Goal: Transaction & Acquisition: Book appointment/travel/reservation

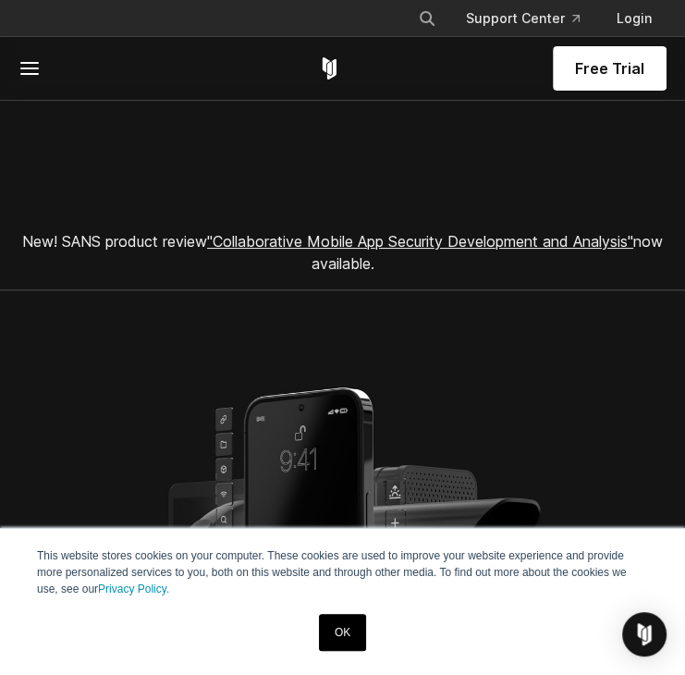
click at [584, 70] on span "Free Trial" at bounding box center [609, 68] width 69 height 22
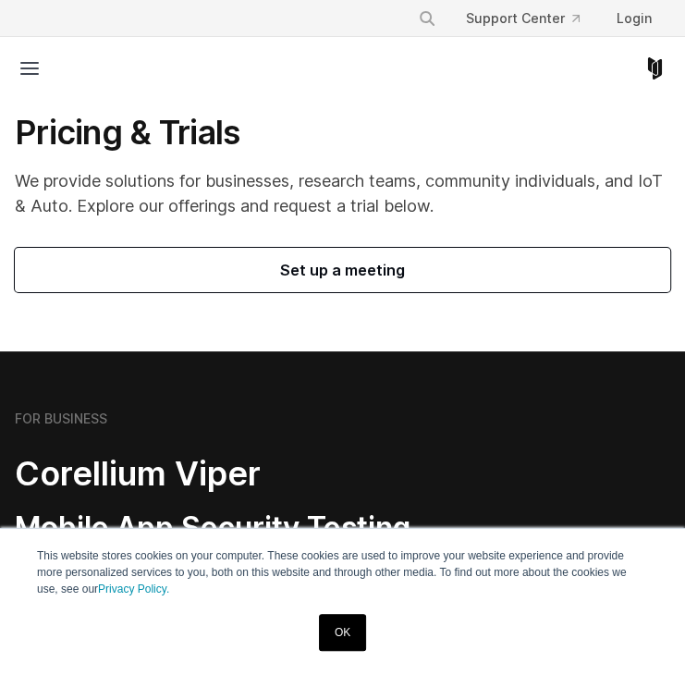
click at [435, 262] on span "Set up a meeting" at bounding box center [342, 270] width 611 height 22
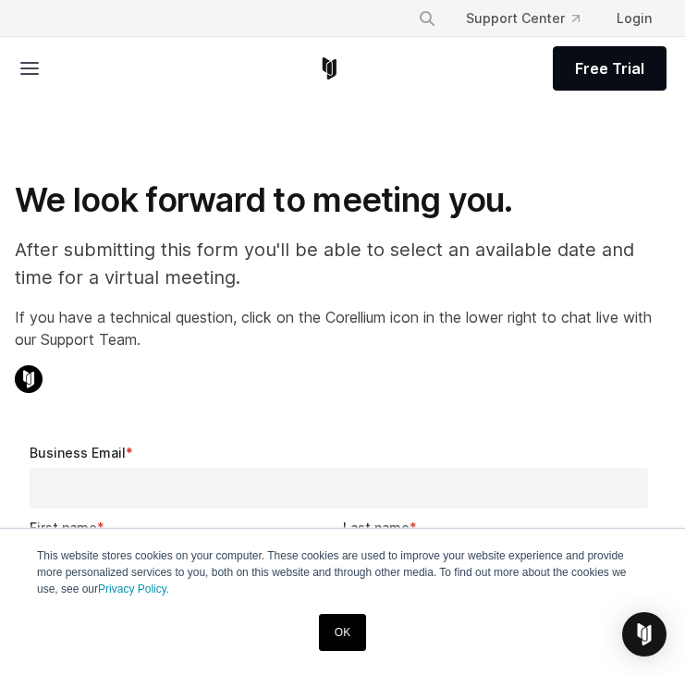
select select "**"
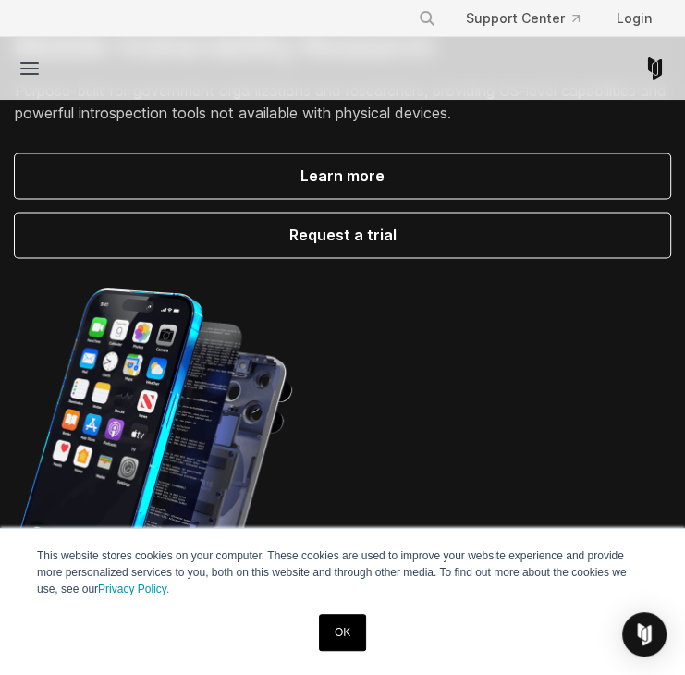
scroll to position [1280, 0]
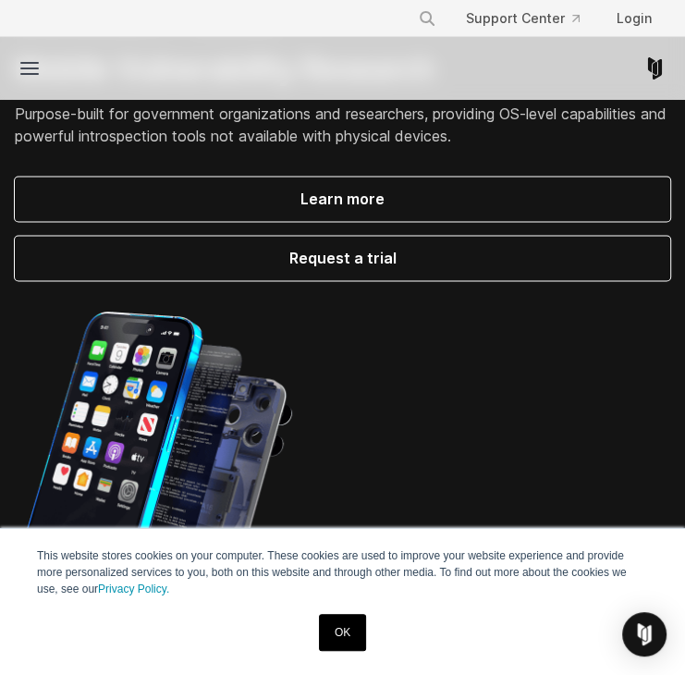
click at [533, 322] on div at bounding box center [343, 472] width 656 height 324
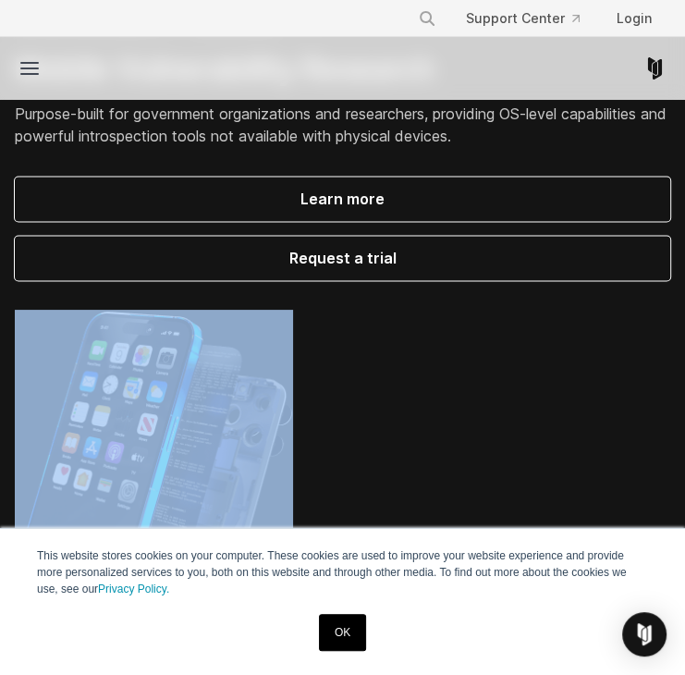
click at [533, 322] on div at bounding box center [343, 472] width 656 height 324
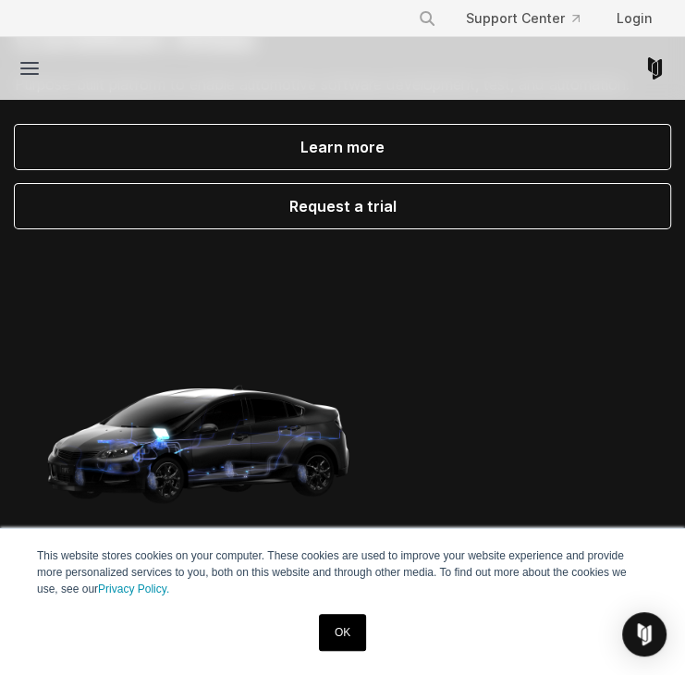
scroll to position [0, 0]
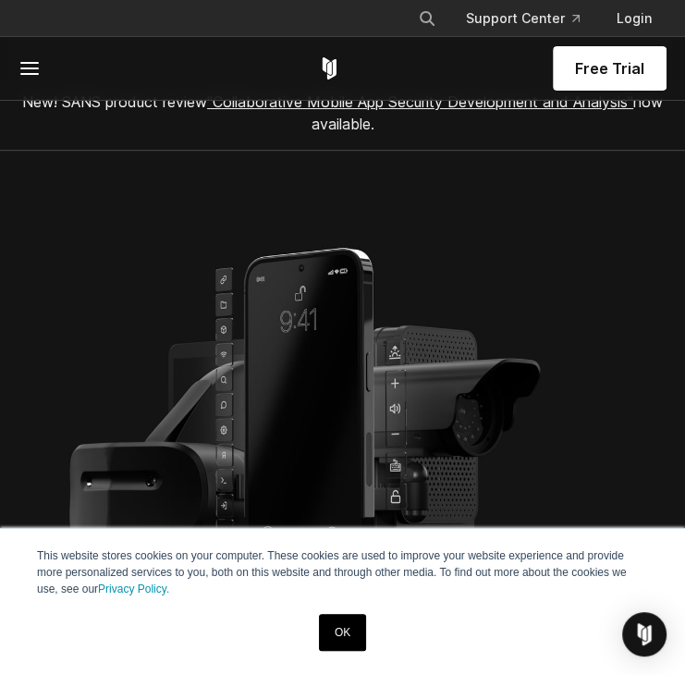
scroll to position [15, 0]
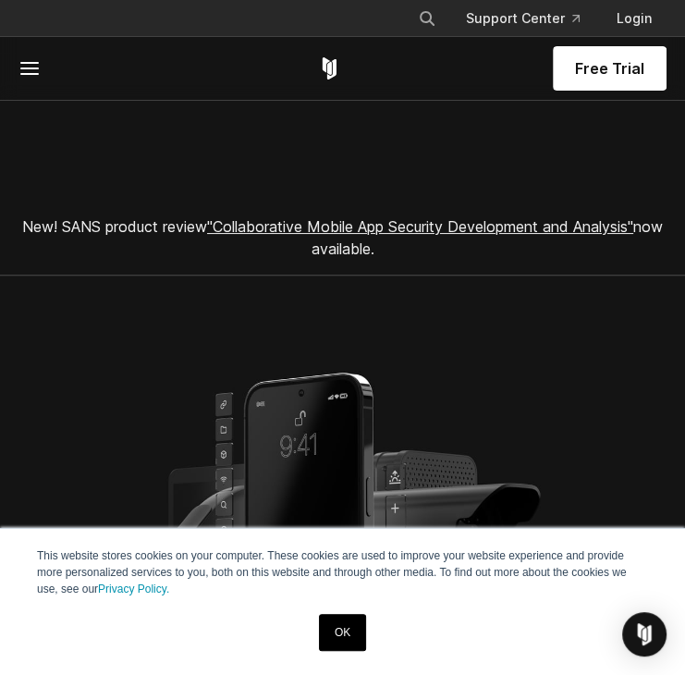
click at [633, 68] on span "Free Trial" at bounding box center [609, 68] width 69 height 22
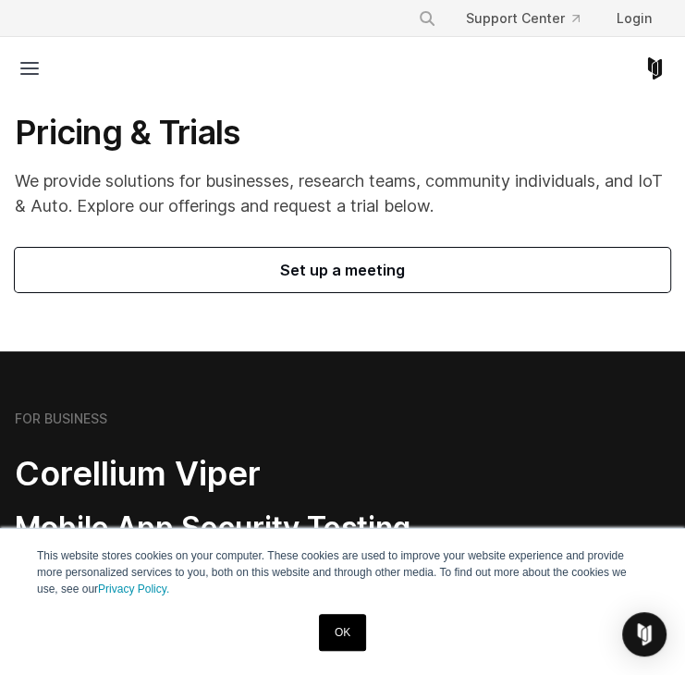
click at [541, 277] on span "Set up a meeting" at bounding box center [342, 270] width 611 height 22
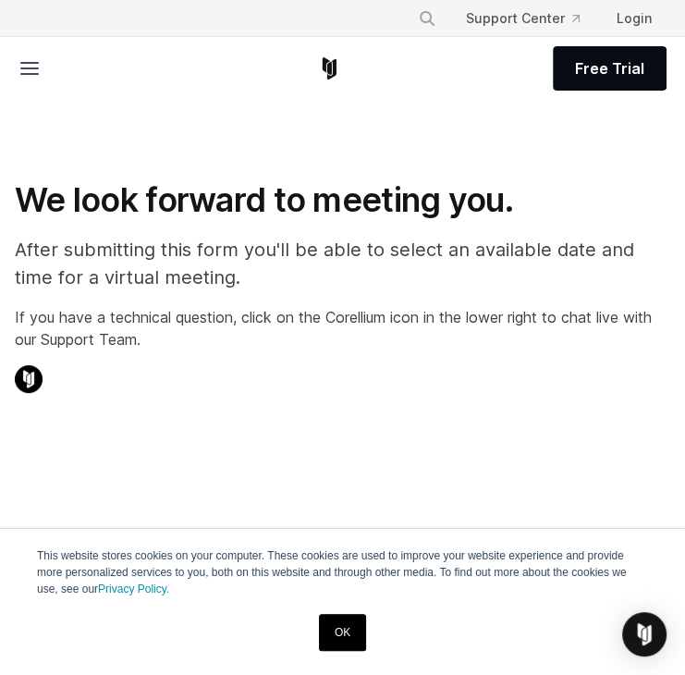
select select "**"
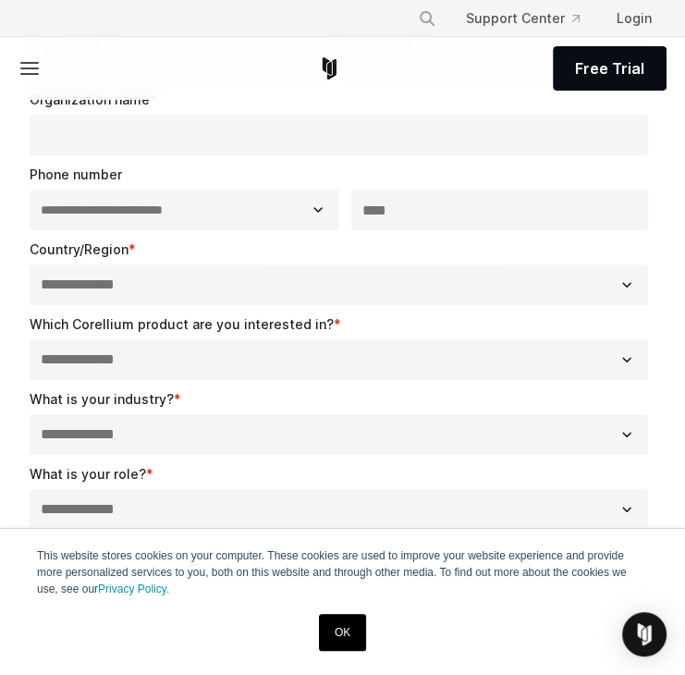
scroll to position [473, 0]
